Goal: Task Accomplishment & Management: Manage account settings

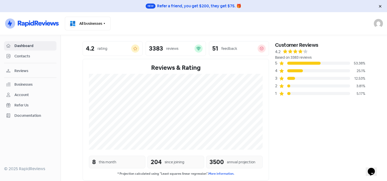
scroll to position [66, 0]
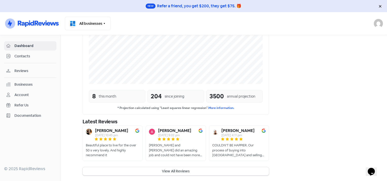
drag, startPoint x: 0, startPoint y: 0, endPoint x: 28, endPoint y: 85, distance: 90.0
click at [28, 85] on div "Businesses" at bounding box center [23, 84] width 18 height 5
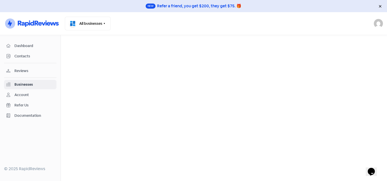
select select "12_months"
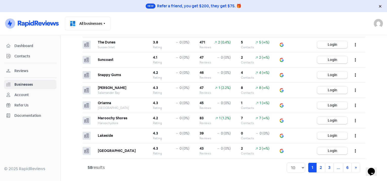
scroll to position [63, 0]
click at [294, 169] on select "10 20 30 50 100" at bounding box center [296, 168] width 18 height 10
select select "100"
click at [287, 163] on select "10 20 30 50 100" at bounding box center [296, 168] width 18 height 10
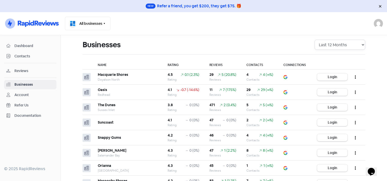
click at [325, 46] on select "All Time Last 12 Months Last 6 Months Last 3 Months" at bounding box center [340, 45] width 51 height 10
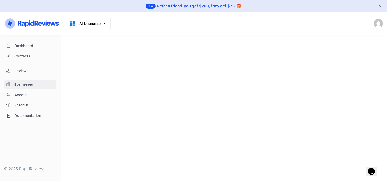
select select "3_months"
select select "100"
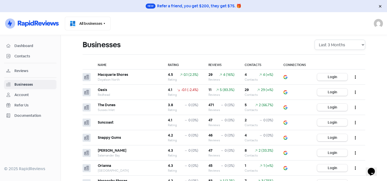
click at [336, 47] on select "All Time Last 12 Months Last 6 Months Last 3 Months" at bounding box center [340, 45] width 51 height 10
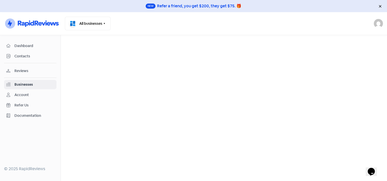
select select "6_months"
select select "100"
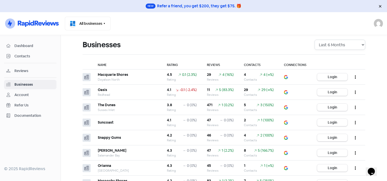
click at [325, 43] on select "All Time Last 12 Months Last 6 Months Last 3 Months" at bounding box center [340, 45] width 51 height 10
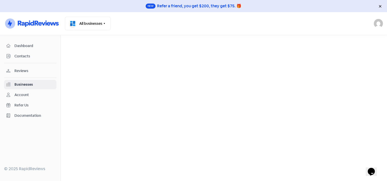
select select "12_months"
select select "100"
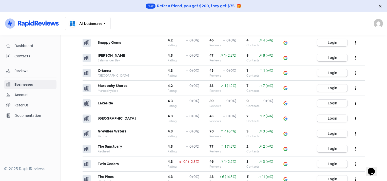
scroll to position [95, 0]
drag, startPoint x: 215, startPoint y: 66, endPoint x: 352, endPoint y: 70, distance: 137.4
click at [352, 70] on button "button" at bounding box center [356, 73] width 10 height 12
click at [368, 92] on main "Businesses All Time Last 12 Months Last 6 Months Last 3 Months Name Rating Revi…" at bounding box center [224, 108] width 326 height 146
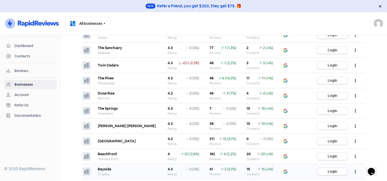
scroll to position [199, 0]
